Goal: Transaction & Acquisition: Purchase product/service

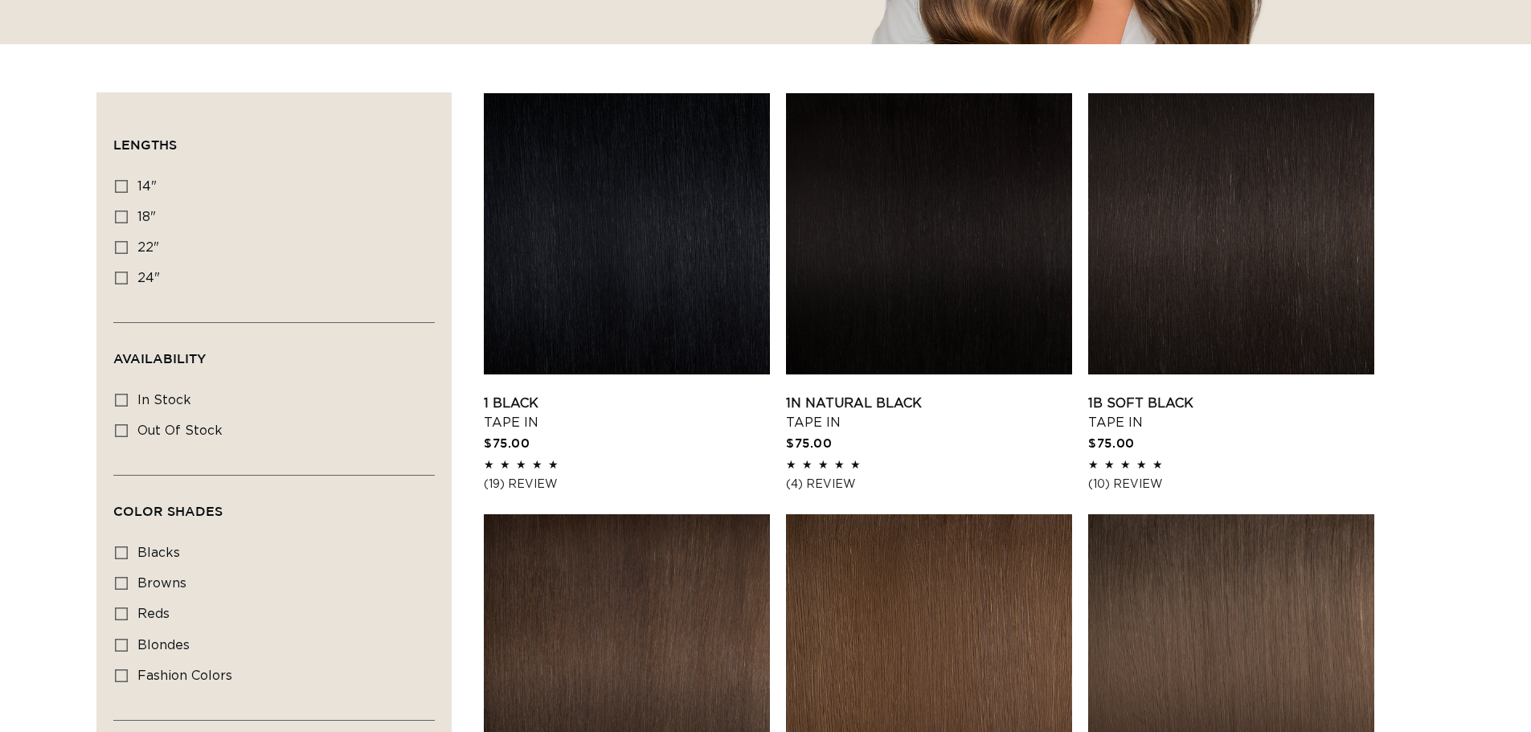
scroll to position [482, 0]
click at [121, 247] on icon at bounding box center [121, 247] width 13 height 13
click at [121, 247] on input "22" 22" (37 products)" at bounding box center [121, 247] width 13 height 13
checkbox input "true"
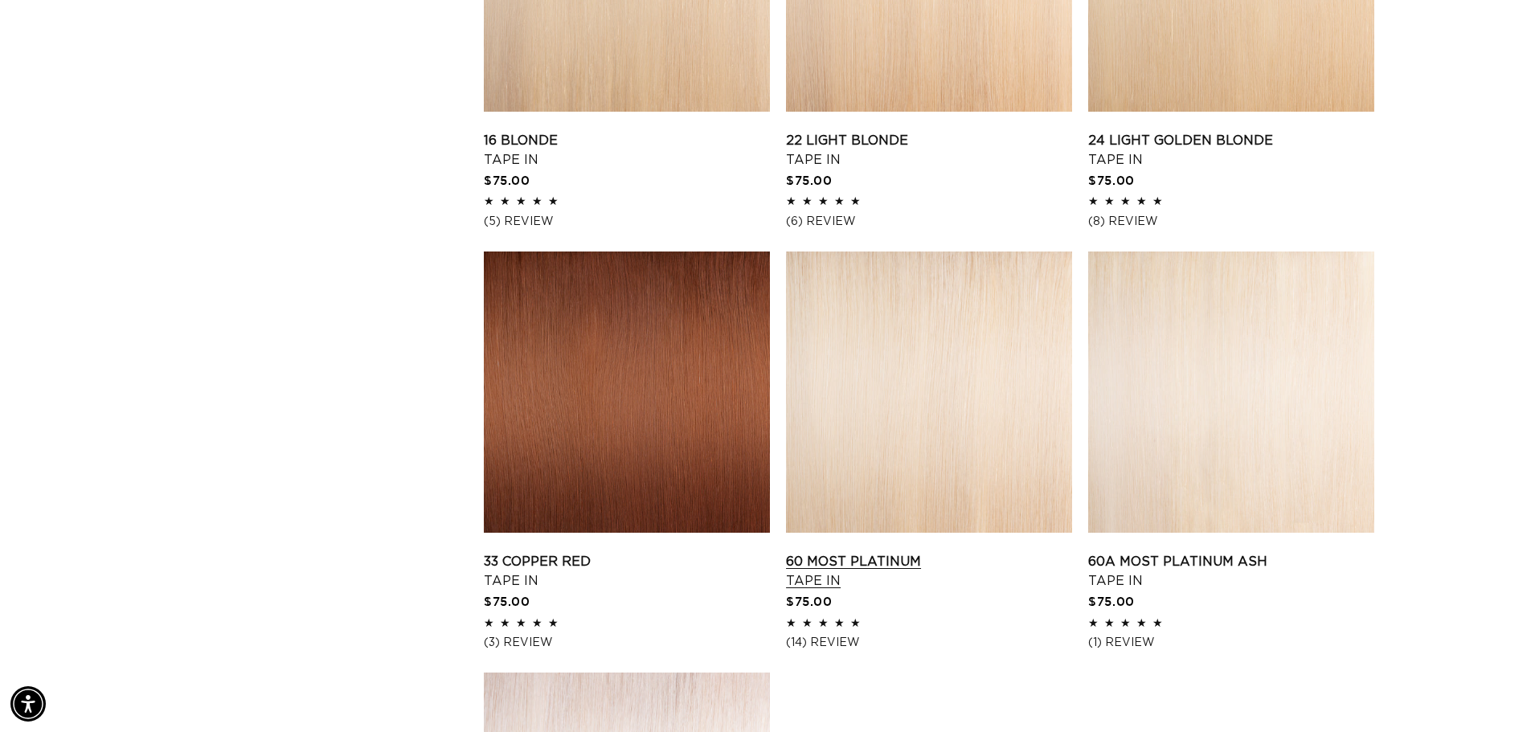
scroll to position [2572, 0]
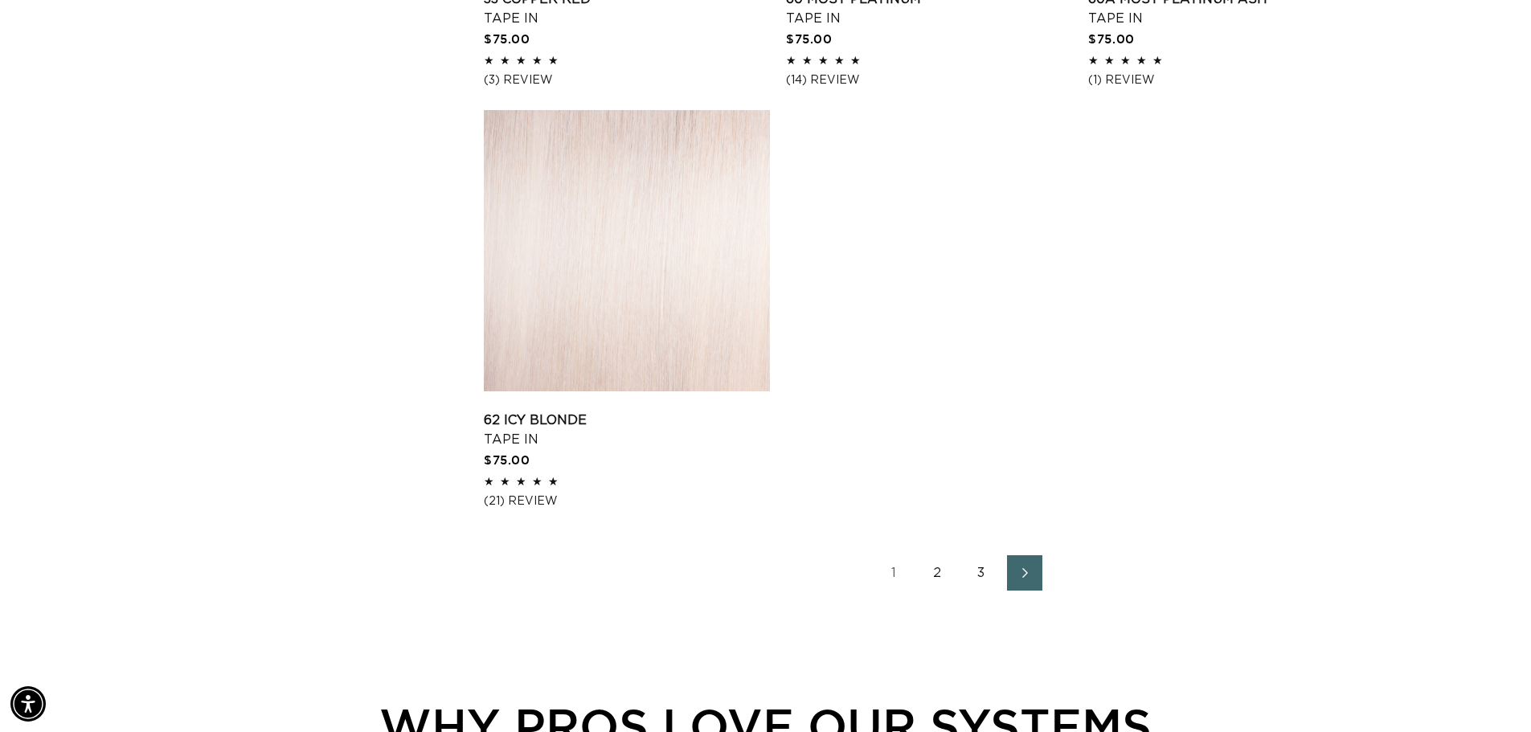
click at [937, 571] on link "2" at bounding box center [937, 572] width 35 height 35
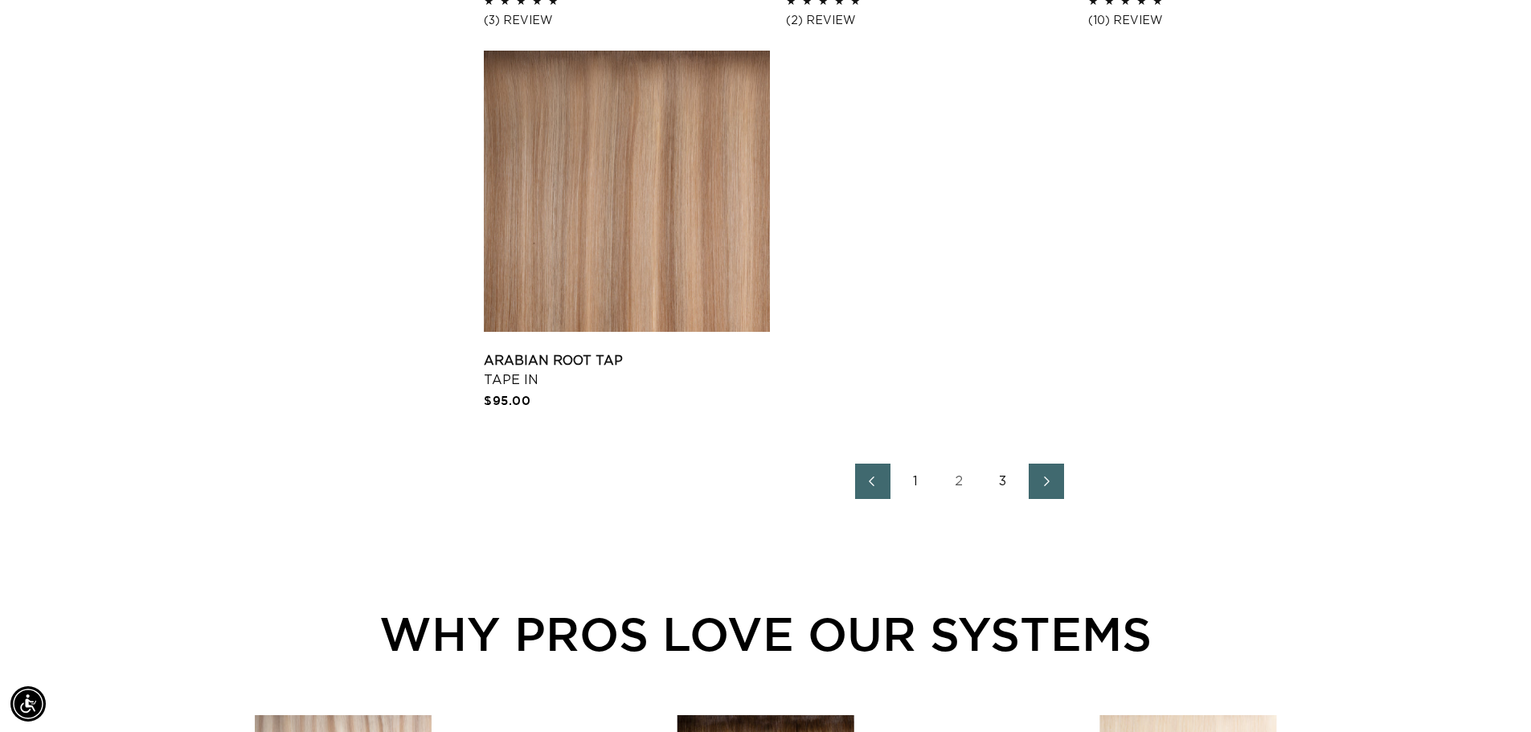
scroll to position [2894, 0]
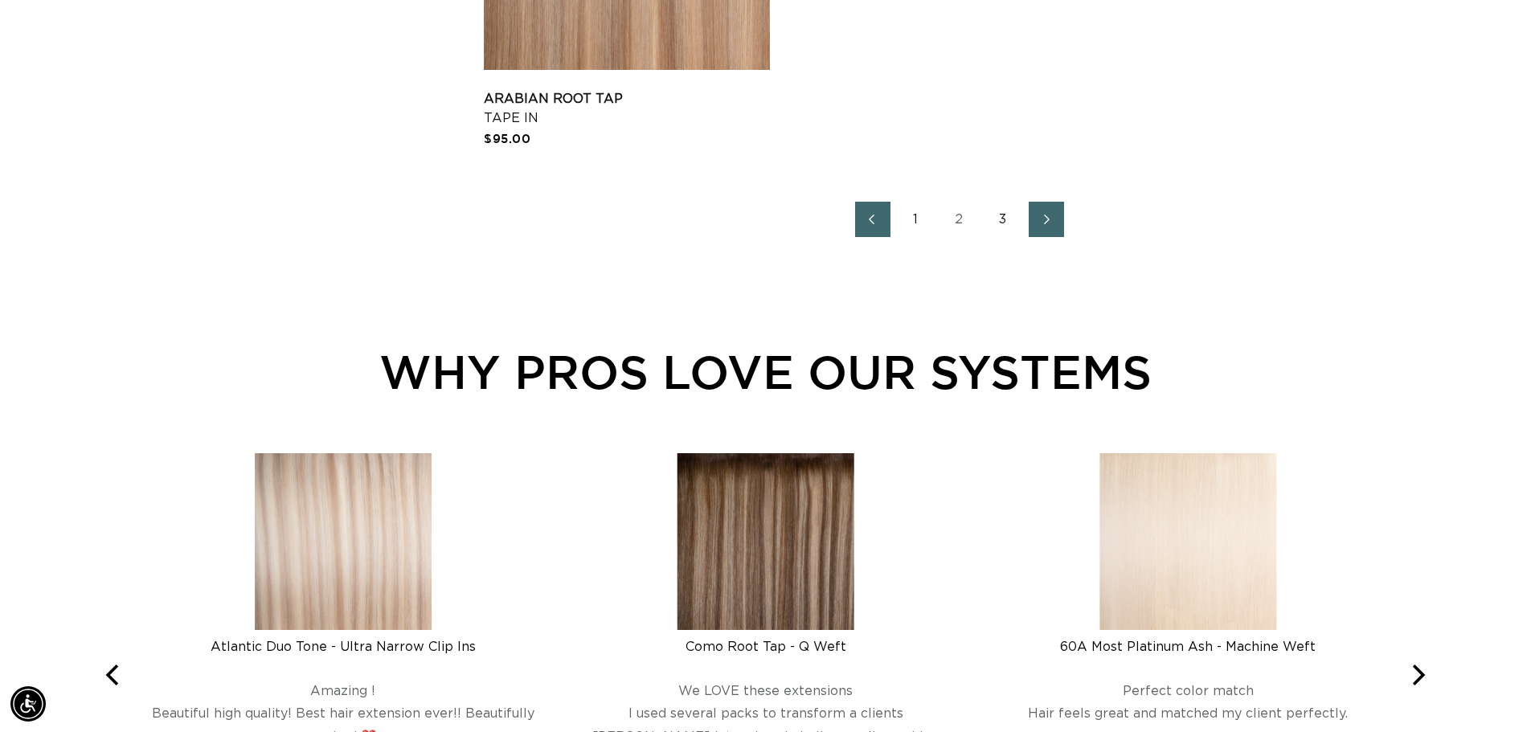
click at [998, 214] on link "3" at bounding box center [1003, 219] width 35 height 35
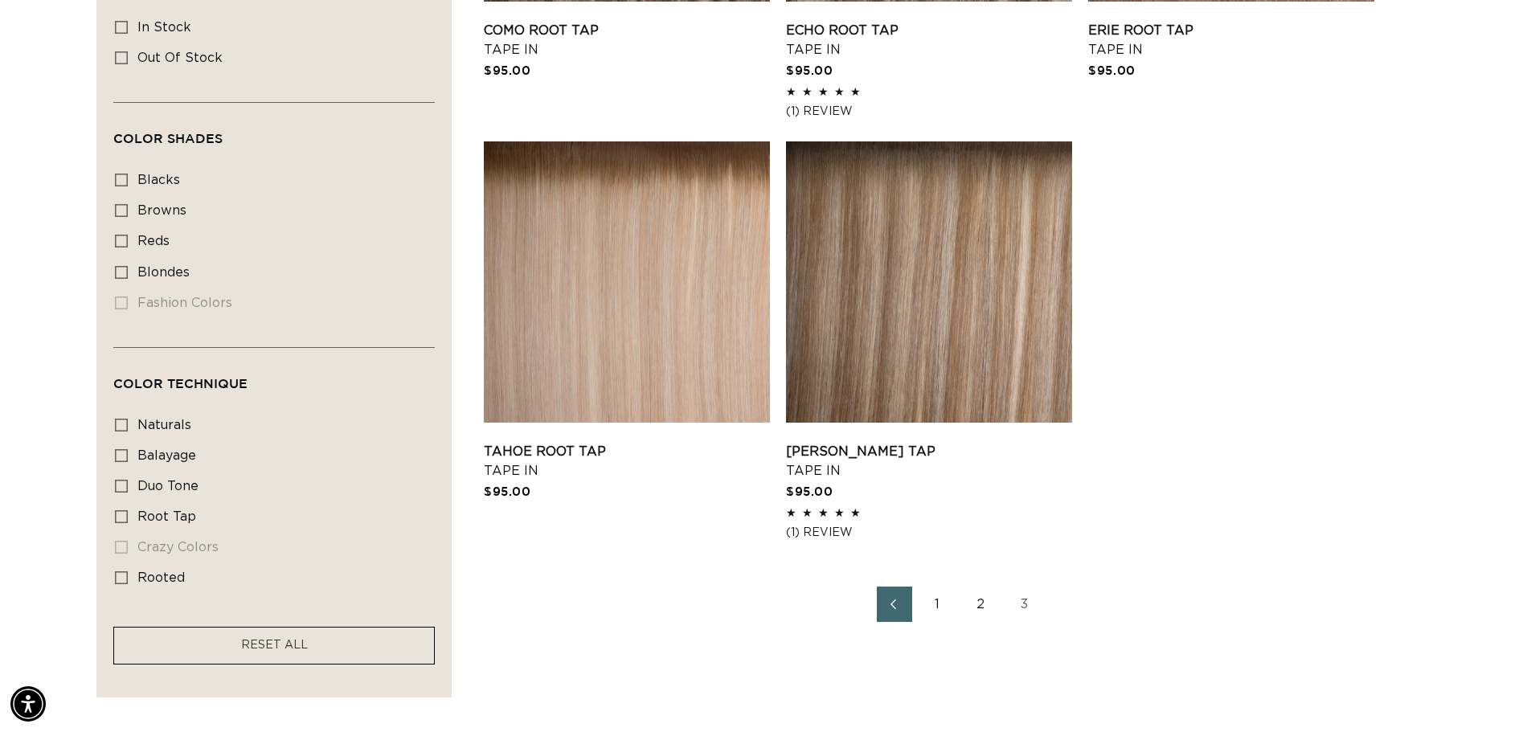
scroll to position [1045, 0]
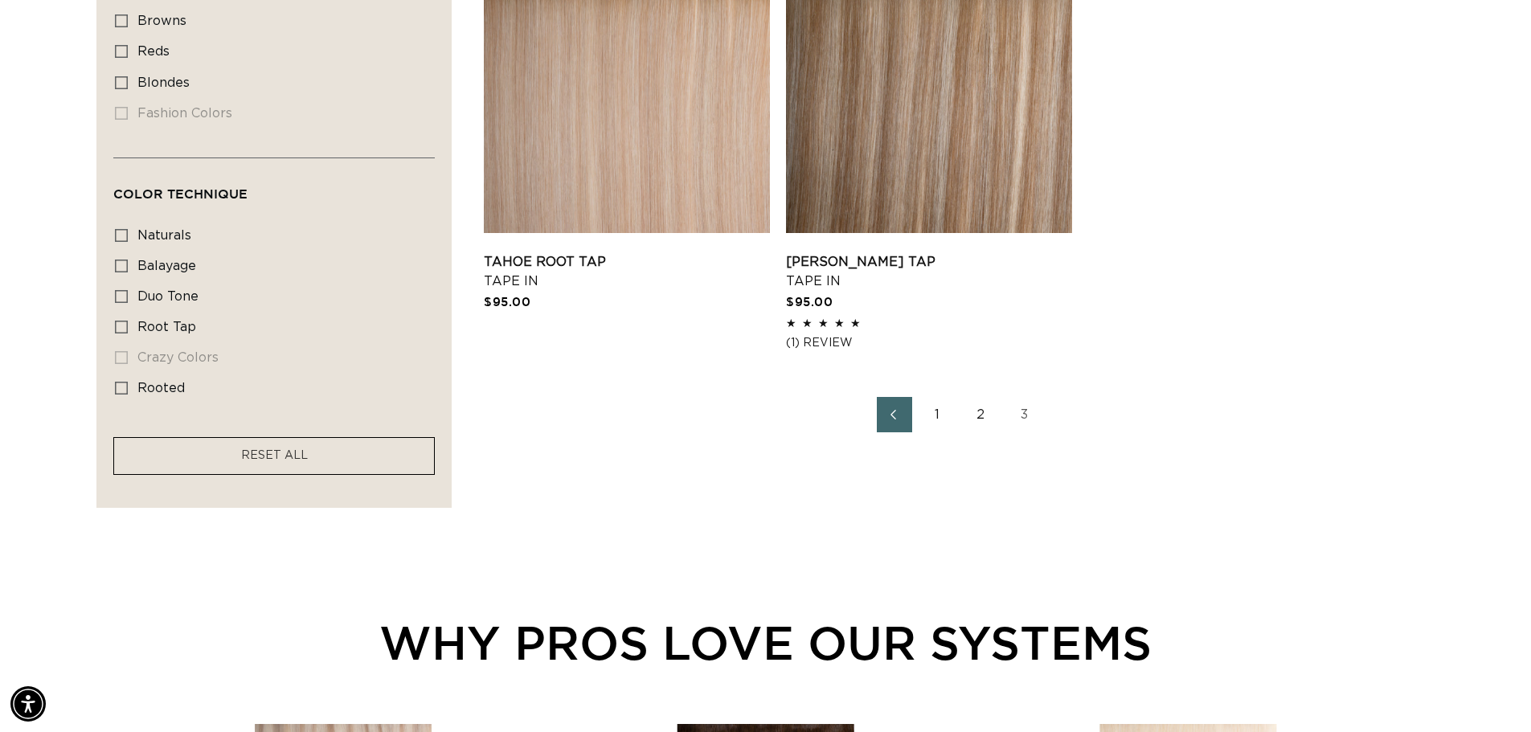
click at [938, 412] on link "1" at bounding box center [937, 414] width 35 height 35
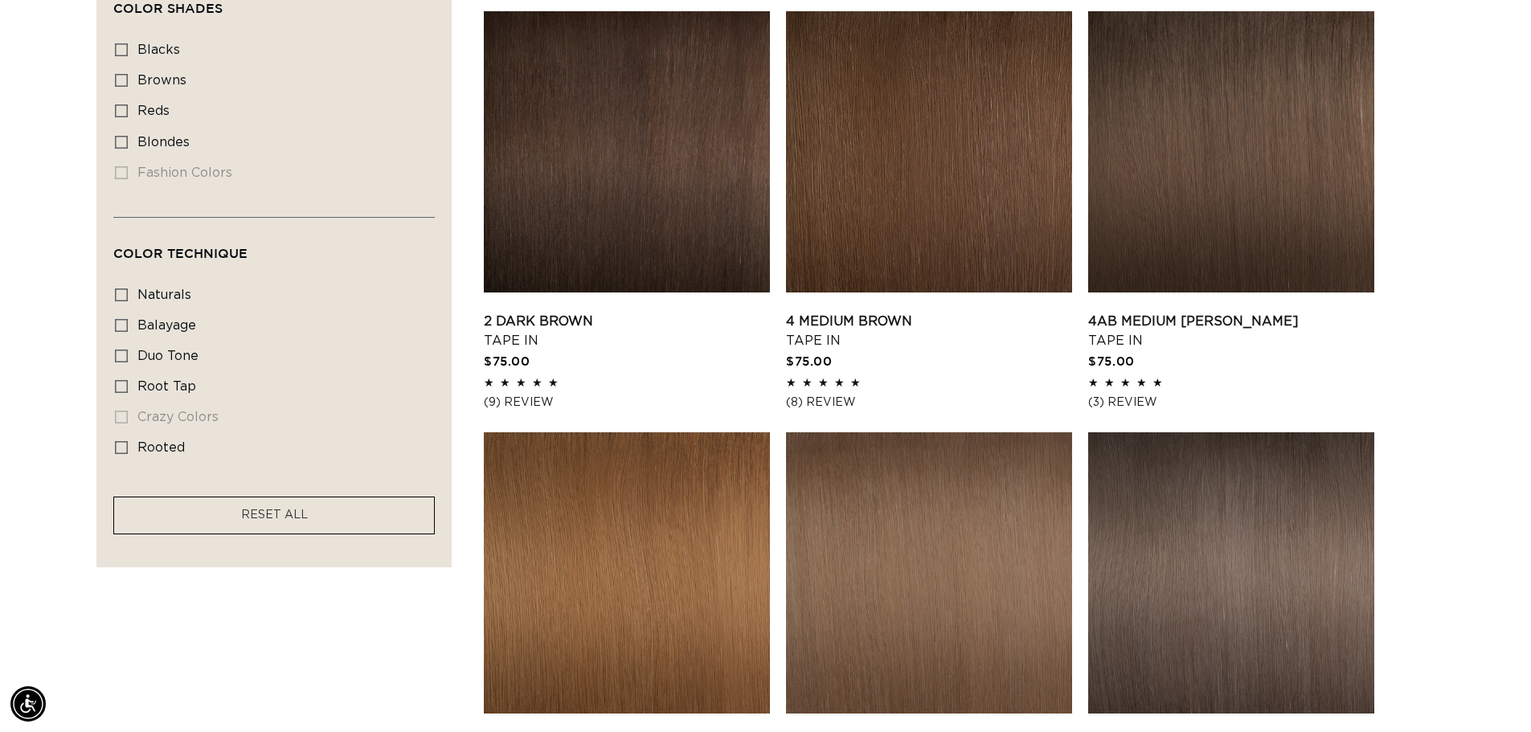
scroll to position [723, 0]
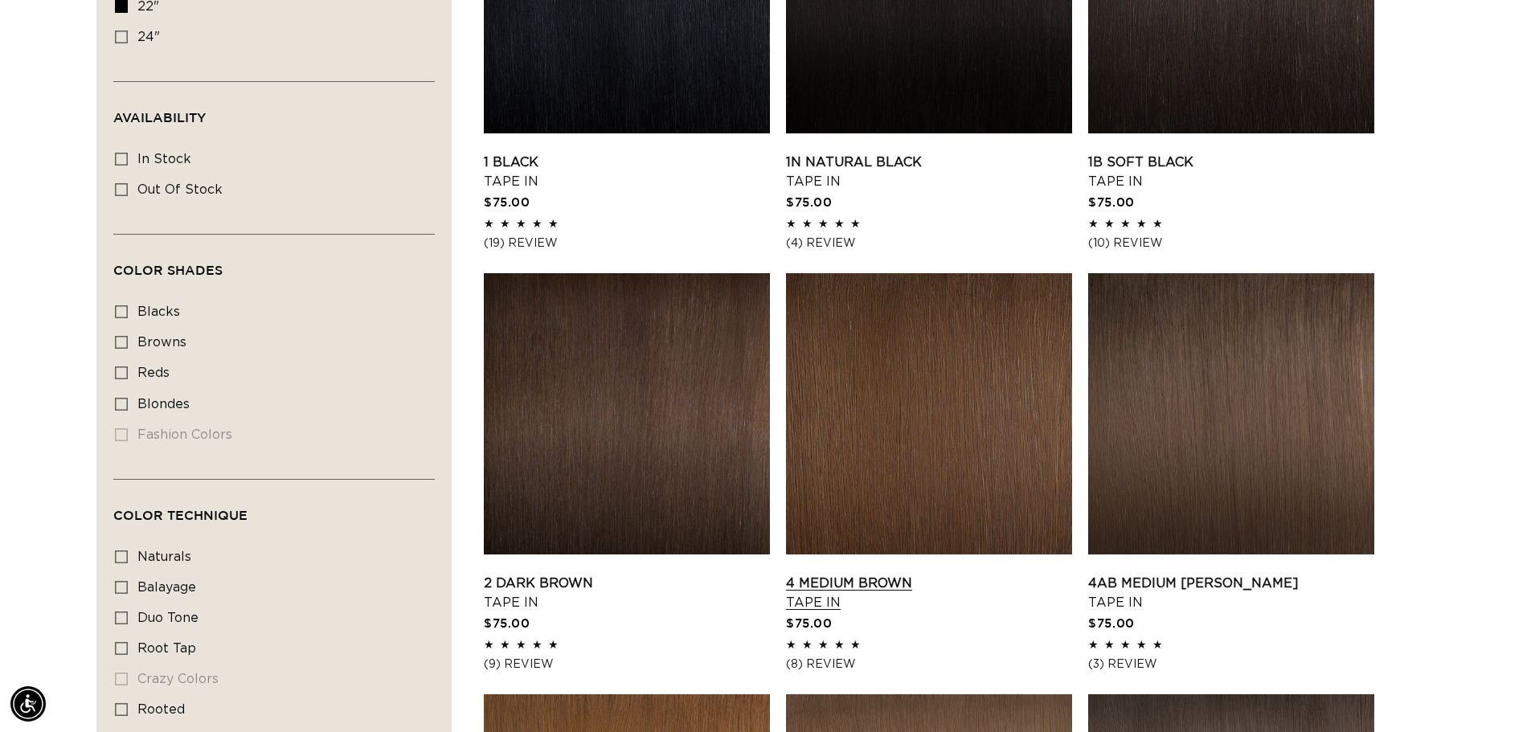
click at [974, 574] on link "4 Medium Brown Tape In" at bounding box center [929, 593] width 286 height 39
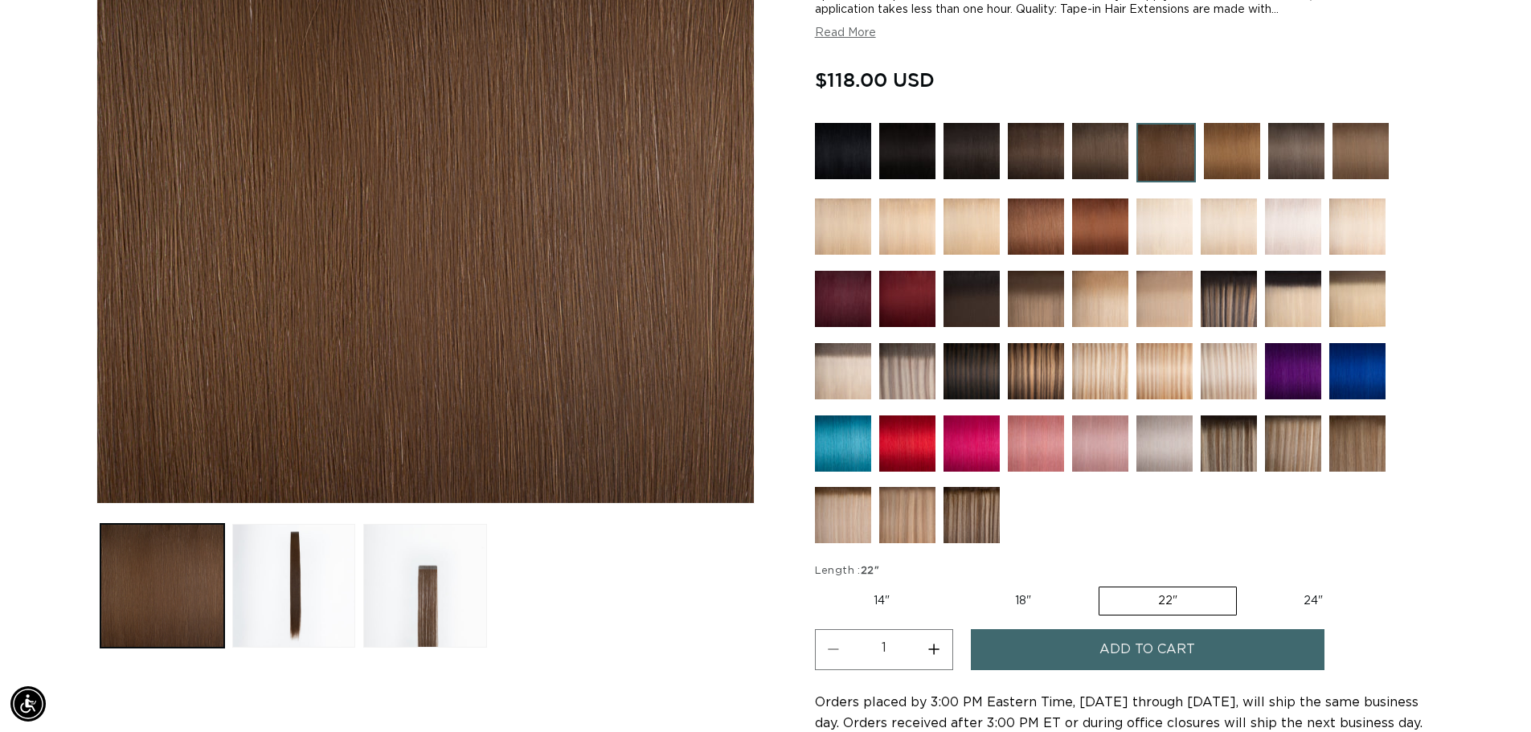
scroll to position [322, 0]
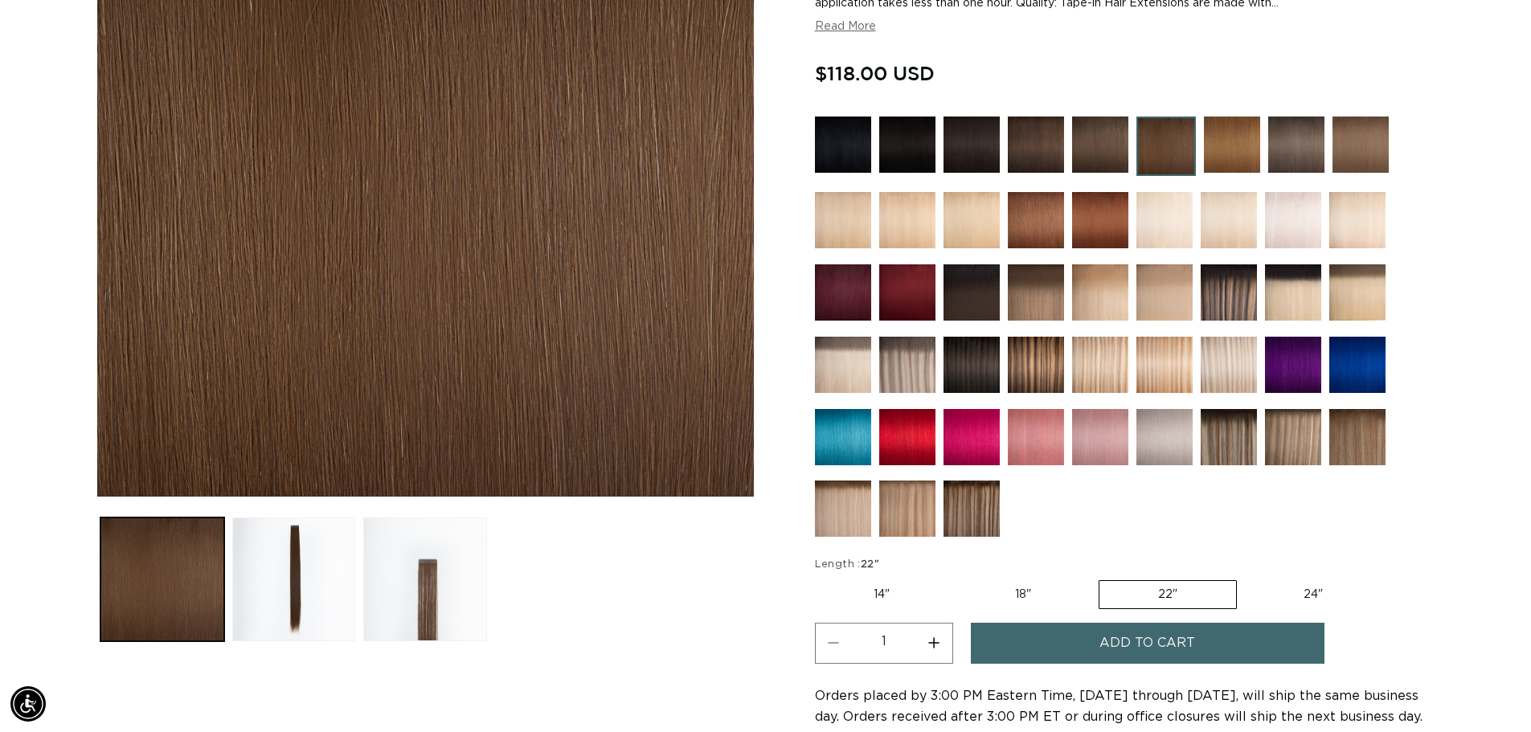
click at [845, 302] on img at bounding box center [843, 292] width 56 height 56
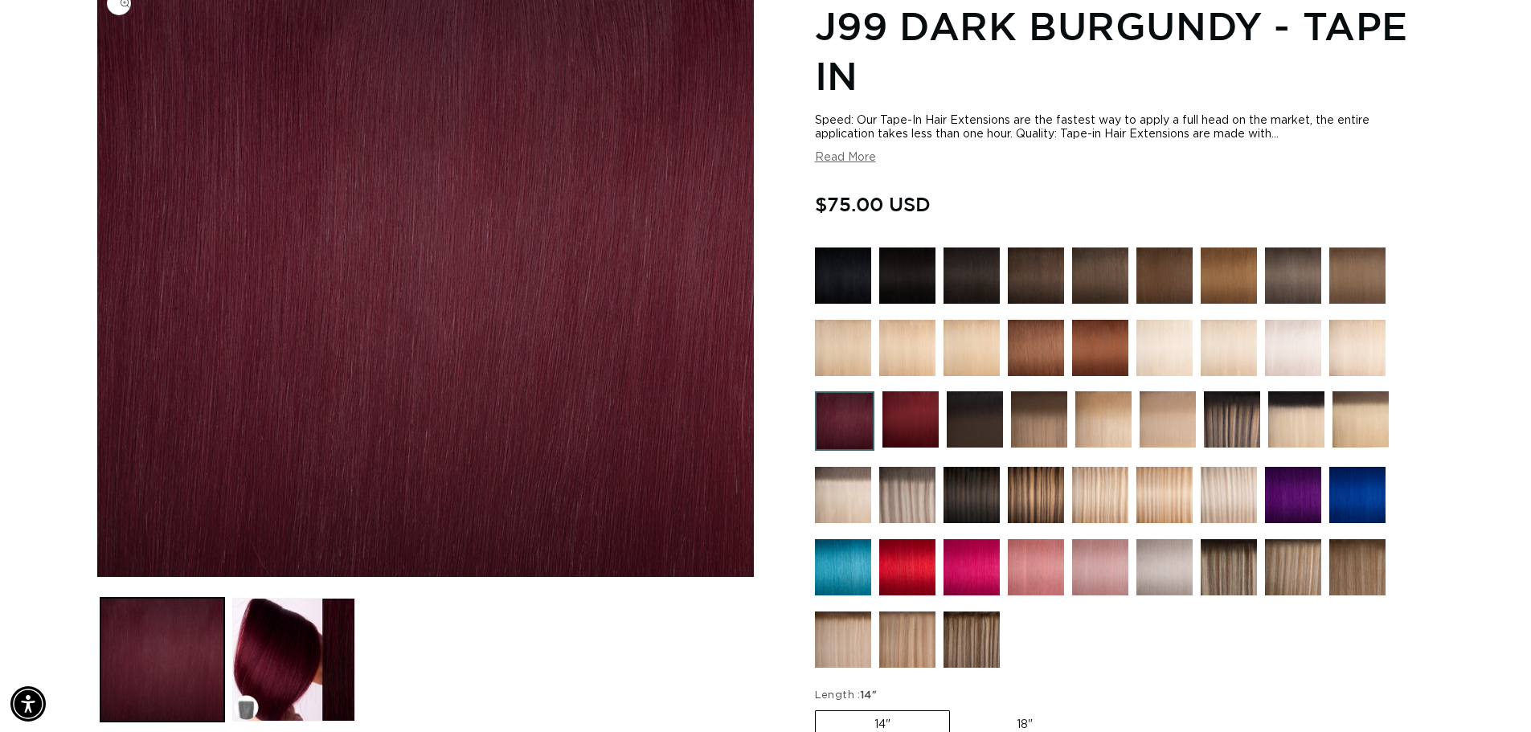
scroll to position [0, 2834]
